Goal: Task Accomplishment & Management: Use online tool/utility

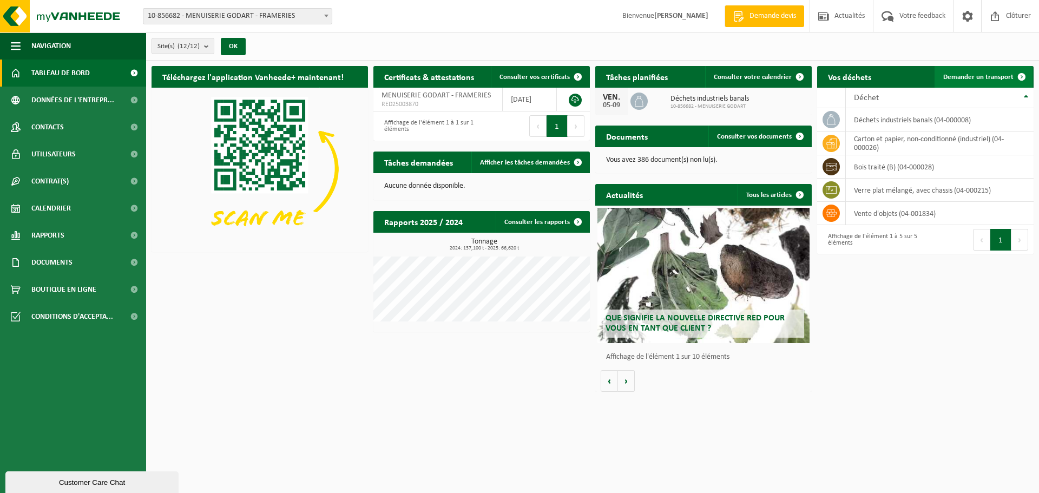
click at [963, 75] on span "Demander un transport" at bounding box center [978, 77] width 70 height 7
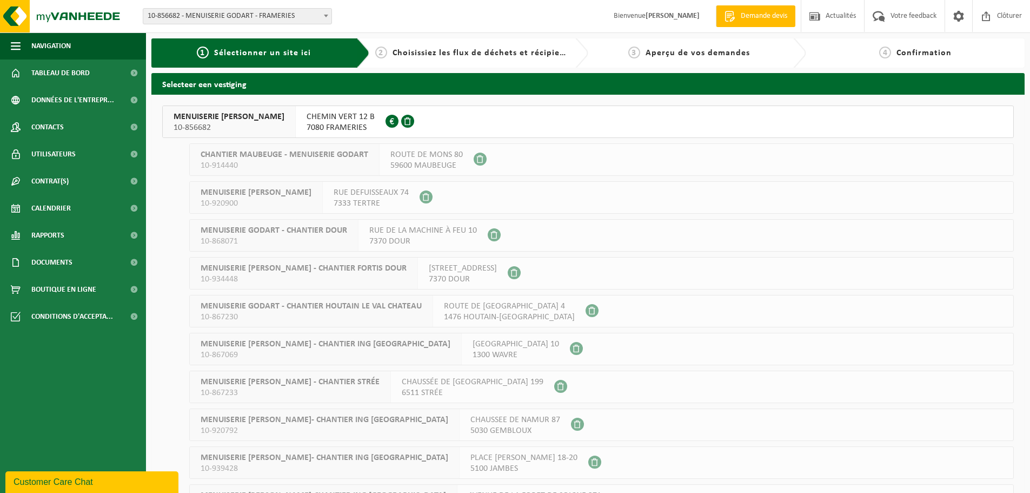
click at [307, 122] on span "CHEMIN VERT 12 B" at bounding box center [341, 116] width 68 height 11
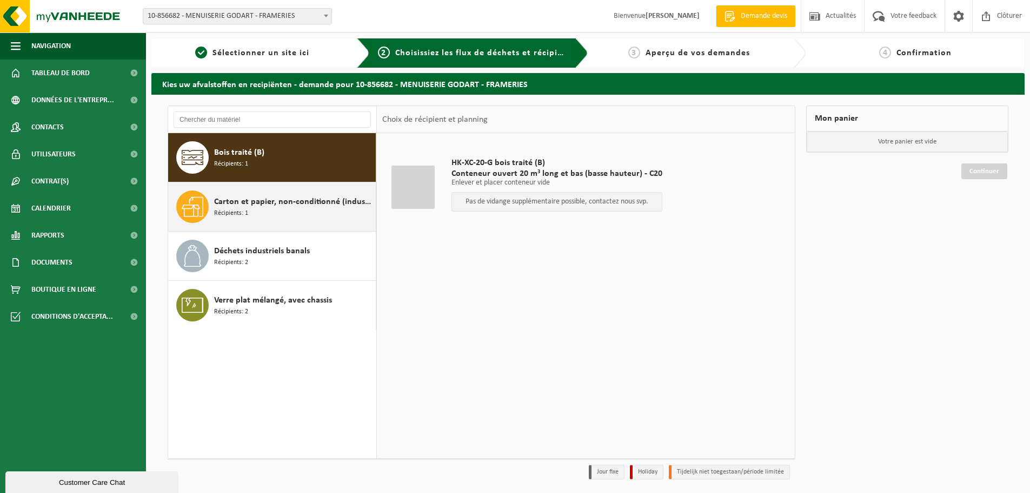
click at [288, 198] on span "Carton et papier, non-conditionné (industriel)" at bounding box center [293, 201] width 159 height 13
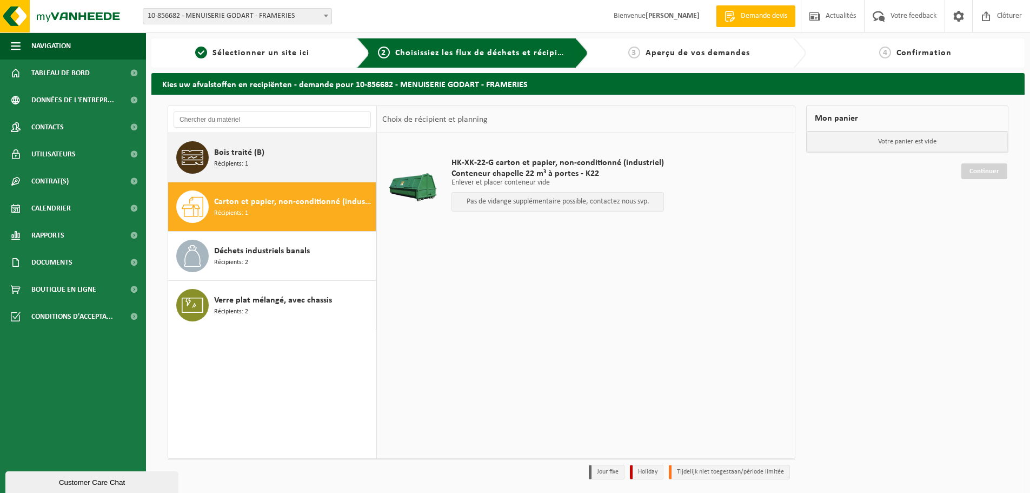
click at [295, 162] on div "Bois traité (B) Récipients: 1" at bounding box center [293, 157] width 159 height 32
